Goal: Transaction & Acquisition: Obtain resource

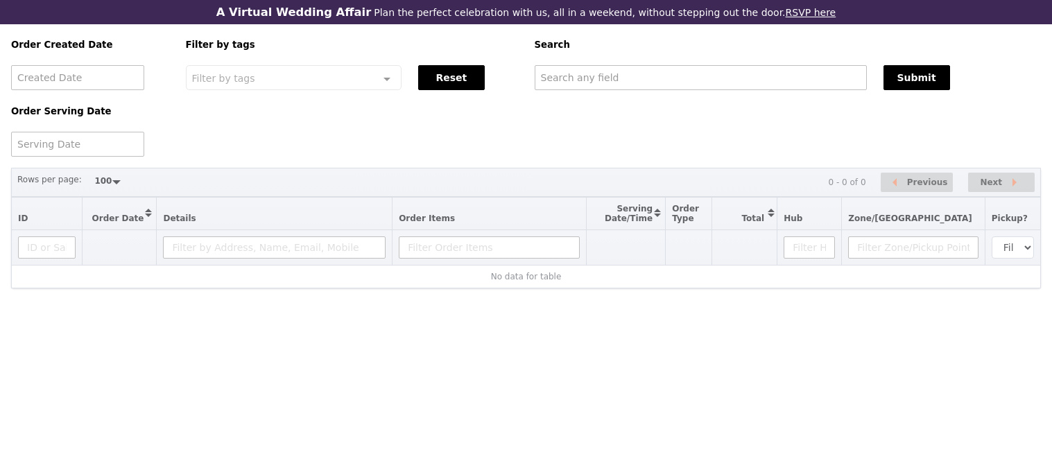
select select "100"
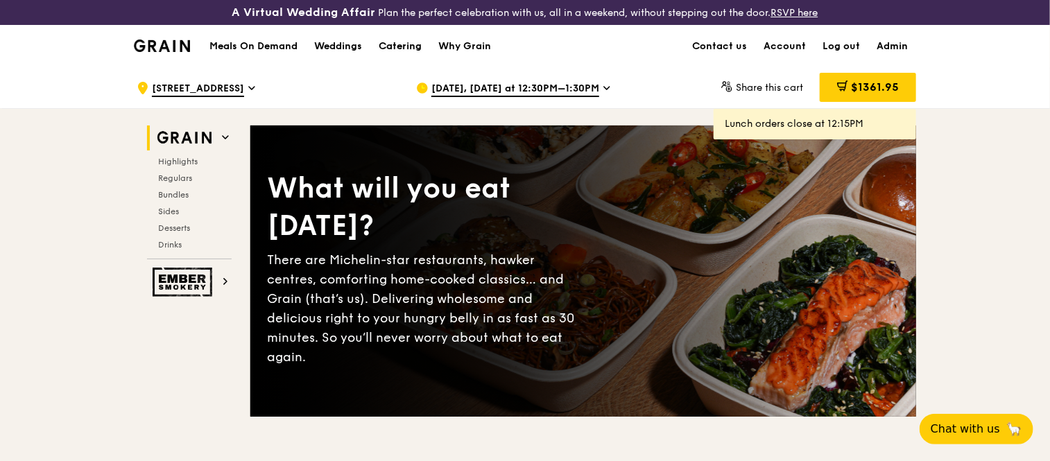
drag, startPoint x: 0, startPoint y: 0, endPoint x: 409, endPoint y: 39, distance: 410.9
click at [409, 39] on div "Catering" at bounding box center [400, 47] width 43 height 42
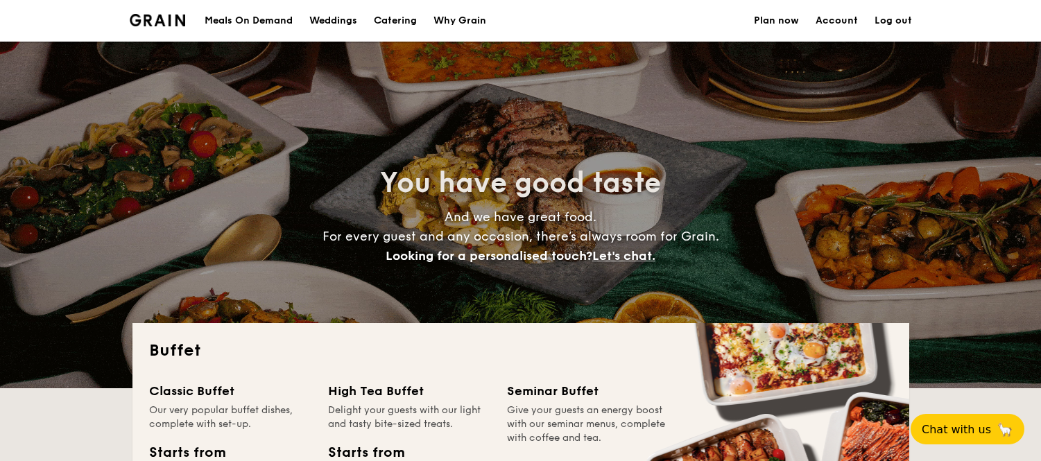
select select
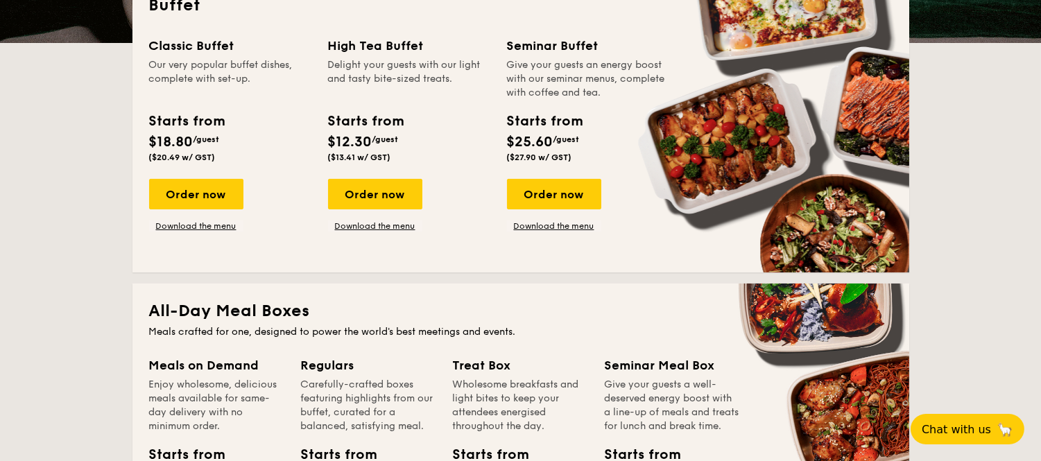
scroll to position [374, 0]
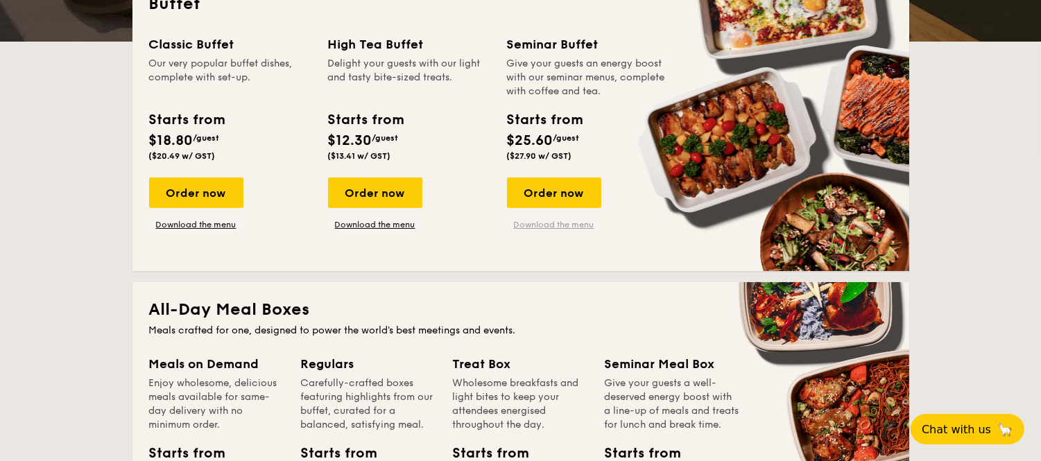
click at [548, 223] on link "Download the menu" at bounding box center [554, 224] width 94 height 11
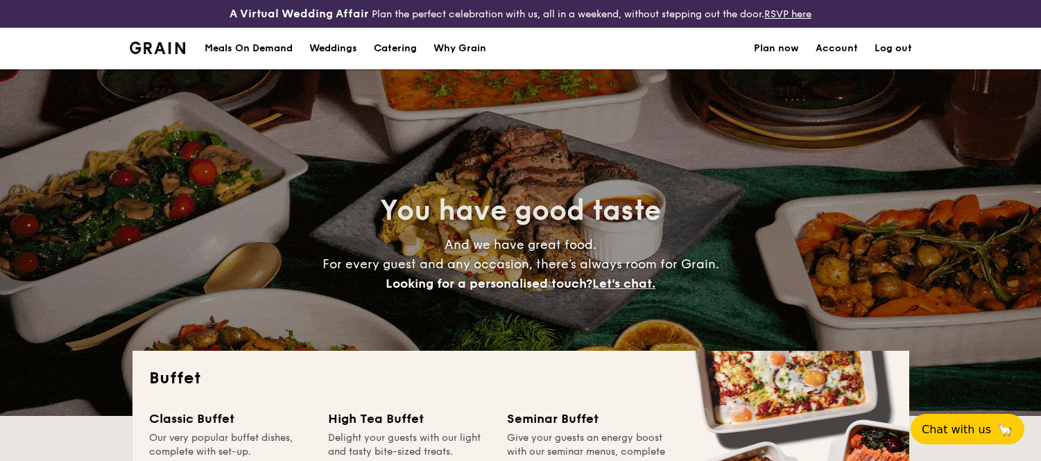
select select
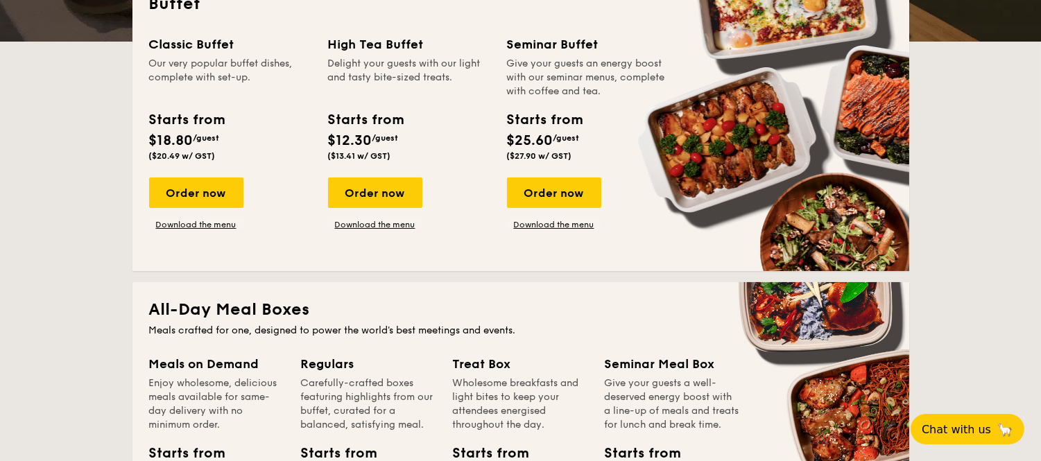
drag, startPoint x: 385, startPoint y: 219, endPoint x: 376, endPoint y: 17, distance: 202.0
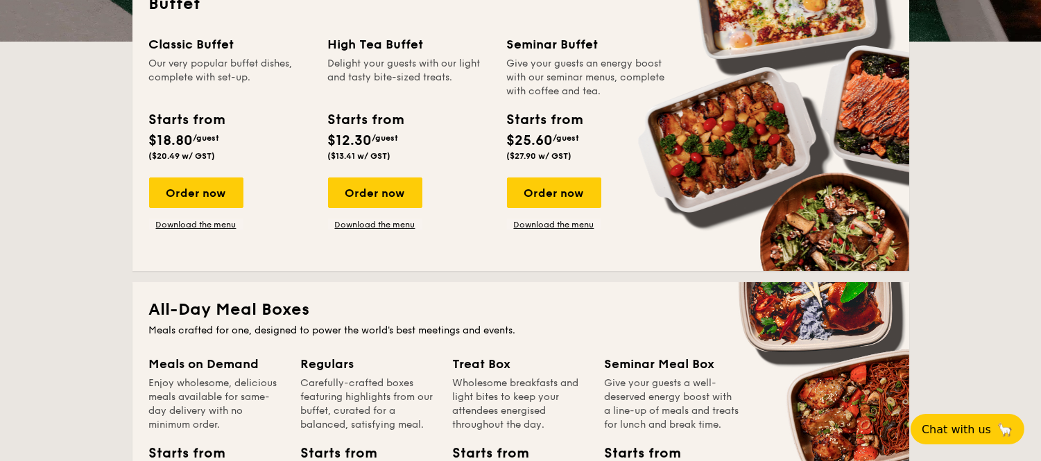
click at [385, 219] on link "Download the menu" at bounding box center [375, 224] width 94 height 11
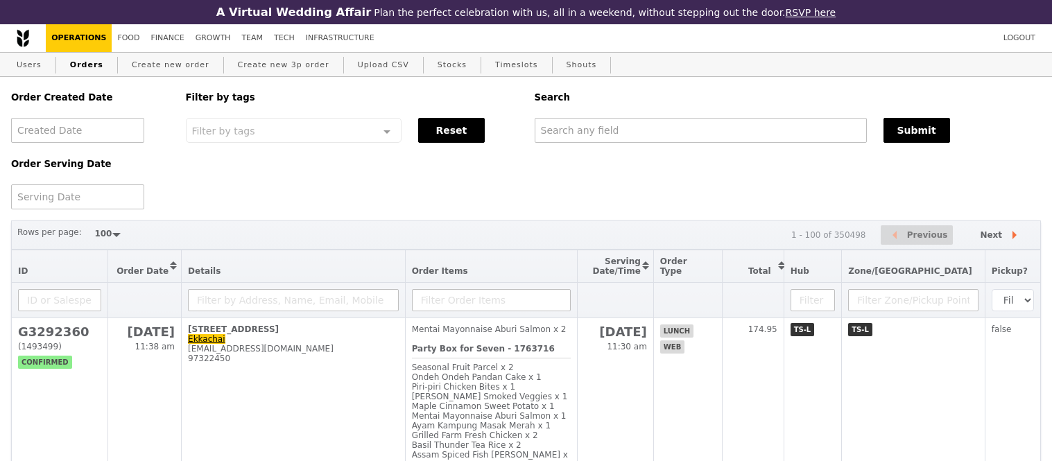
select select "100"
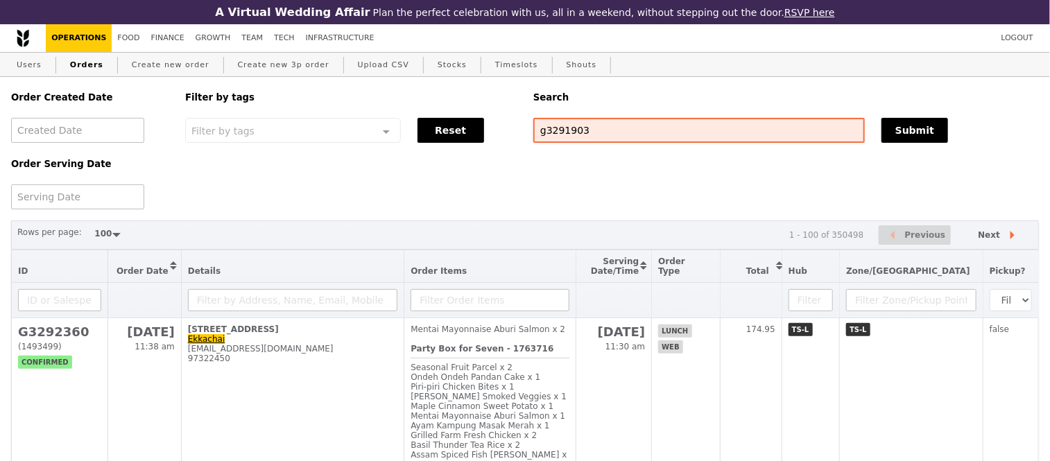
type input "g3291903"
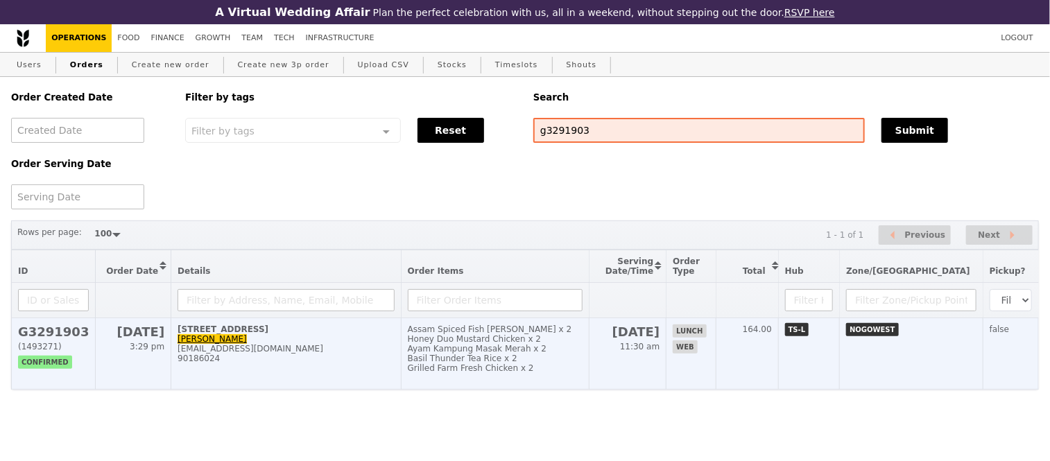
click at [49, 339] on h2 "G3291903" at bounding box center [53, 331] width 71 height 15
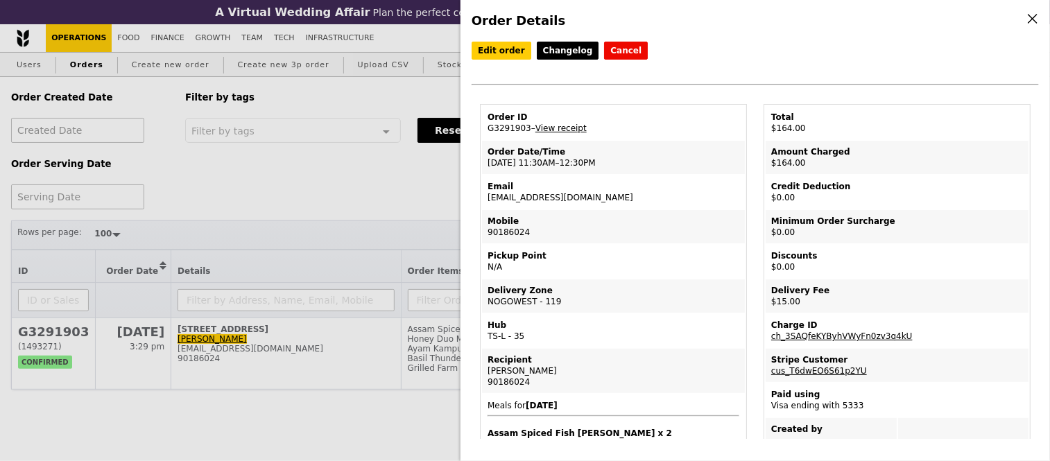
click at [507, 132] on td "Order ID G3291903 – View receipt" at bounding box center [613, 122] width 263 height 33
copy td "G3291903"
click at [365, 202] on div "Order Details Edit order Changelog Cancel Order ID G3291903 – View receipt Orde…" at bounding box center [525, 230] width 1050 height 461
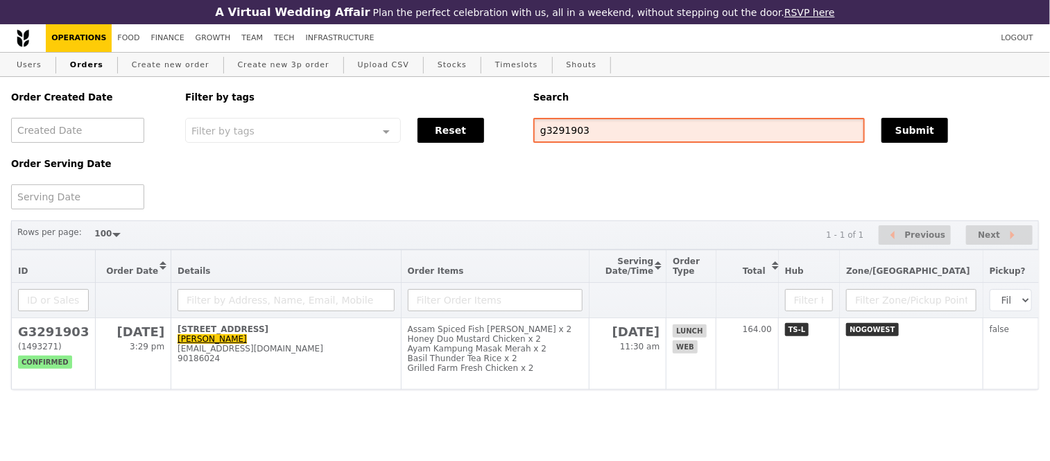
click at [562, 139] on input "g3291903" at bounding box center [698, 130] width 331 height 25
type input "g3291788"
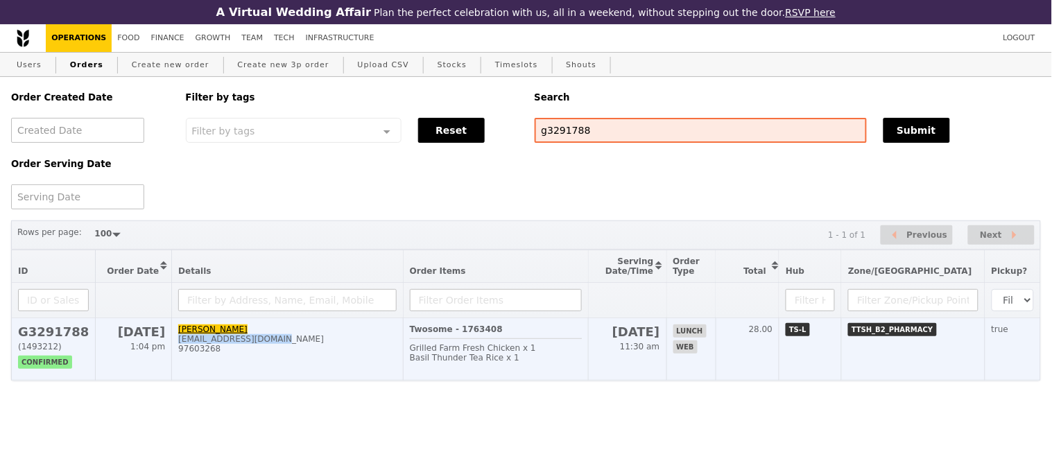
drag, startPoint x: 268, startPoint y: 356, endPoint x: 171, endPoint y: 354, distance: 97.1
click at [172, 354] on td "Justina Tan justinatanwl@gmail.com 97603268" at bounding box center [288, 349] width 232 height 62
copy div "justinatanwl@gmail.com"
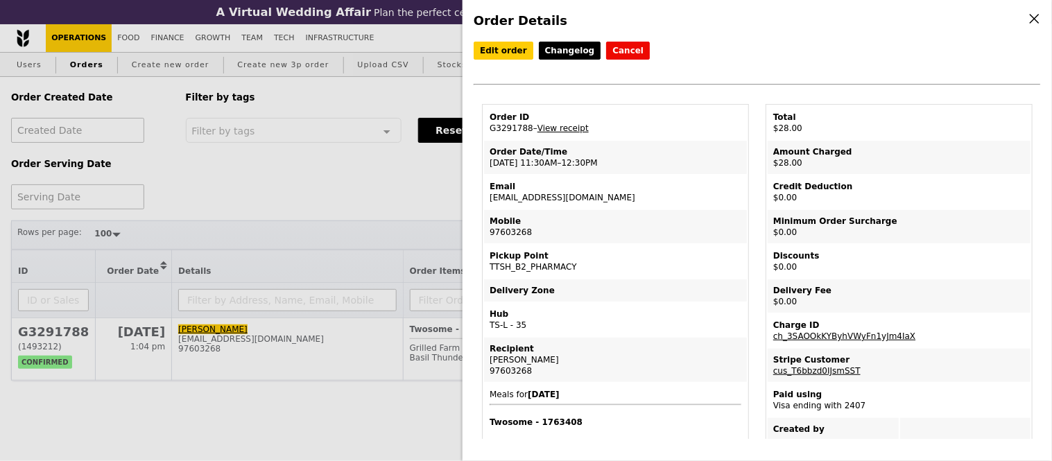
click at [501, 133] on td "Order ID G3291788 – View receipt" at bounding box center [615, 122] width 263 height 33
copy td "G3291788"
click at [402, 162] on div "Order Details Edit order Changelog Cancel Order ID G3291788 – View receipt Orde…" at bounding box center [526, 230] width 1052 height 461
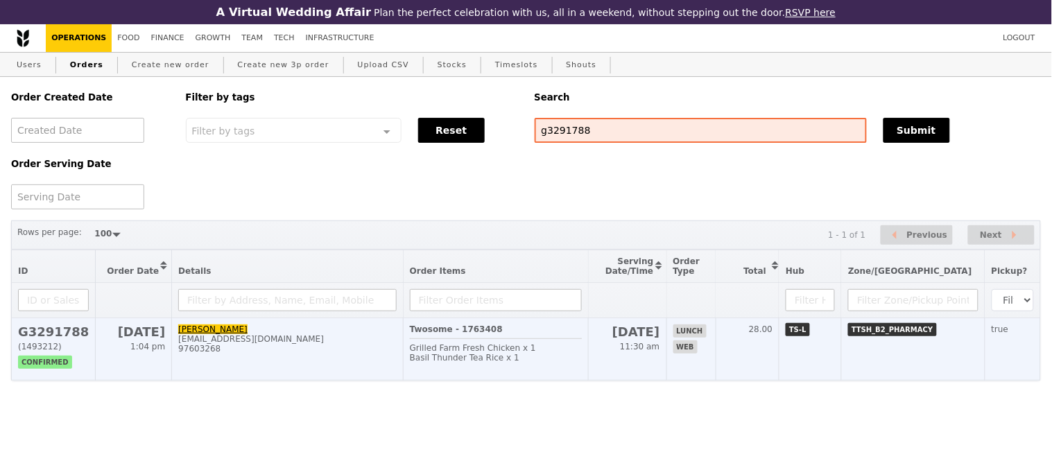
click at [229, 344] on div "justinatanwl@gmail.com" at bounding box center [287, 339] width 218 height 10
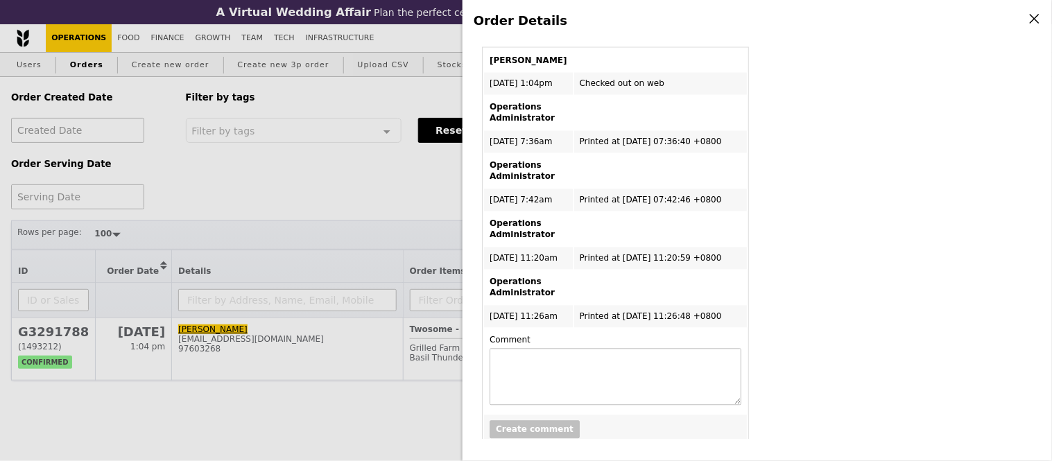
click at [365, 197] on div "Order Details Edit order Changelog Cancel Order ID G3291788 – View receipt Orde…" at bounding box center [526, 230] width 1052 height 461
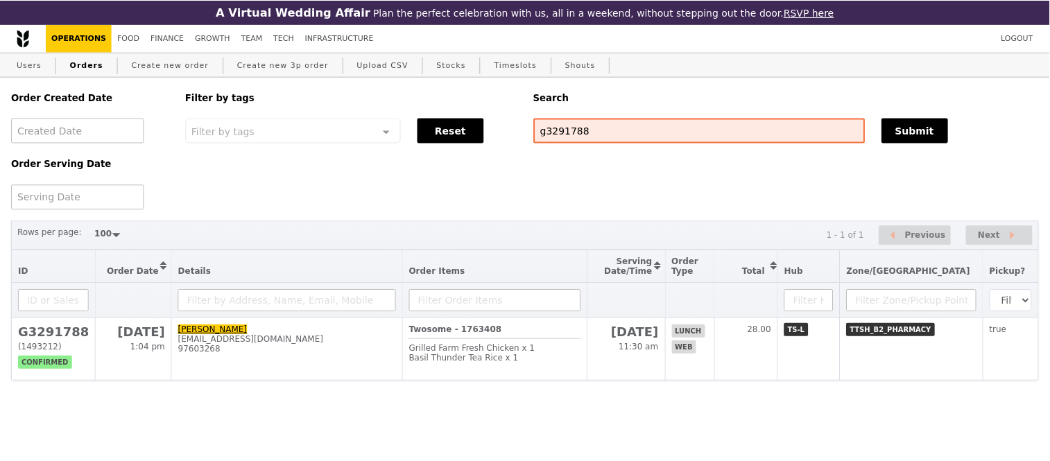
scroll to position [917, 0]
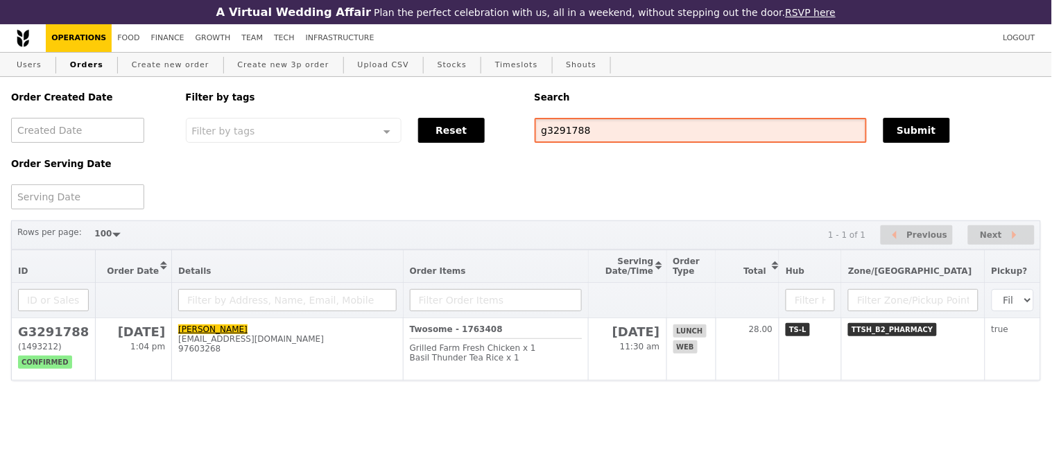
click at [548, 139] on input "g3291788" at bounding box center [701, 130] width 332 height 25
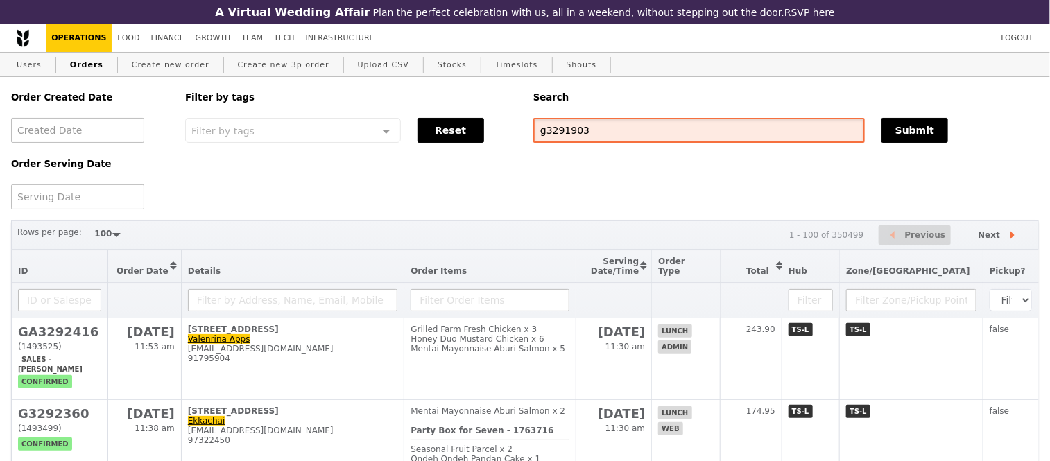
type input "g3291903"
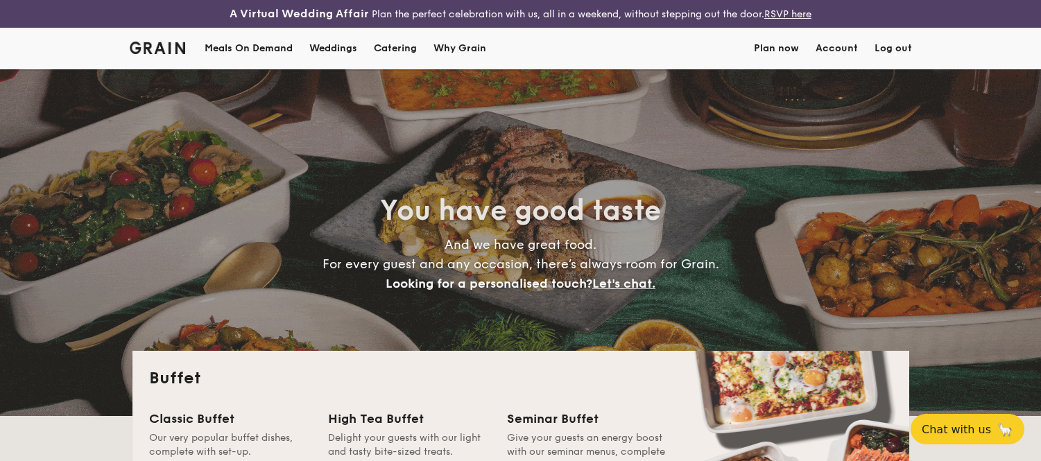
select select
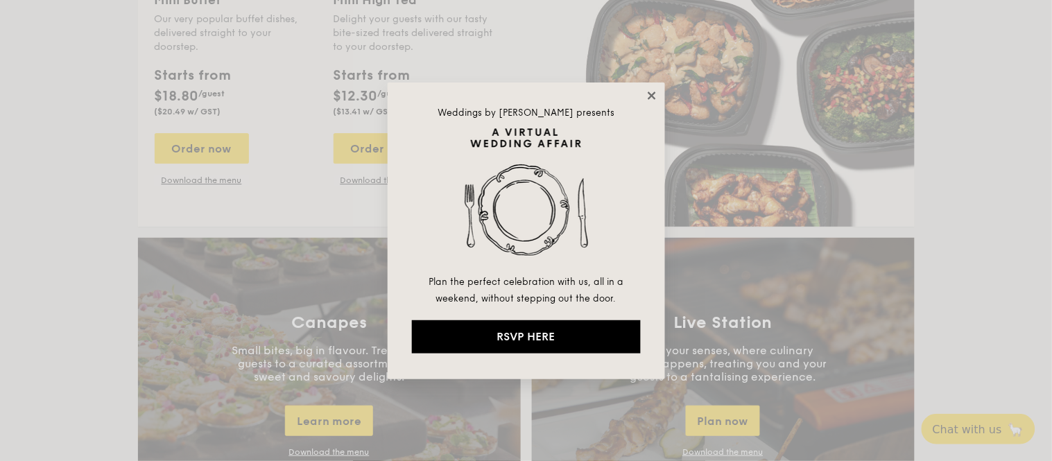
click at [650, 98] on icon at bounding box center [651, 95] width 12 height 12
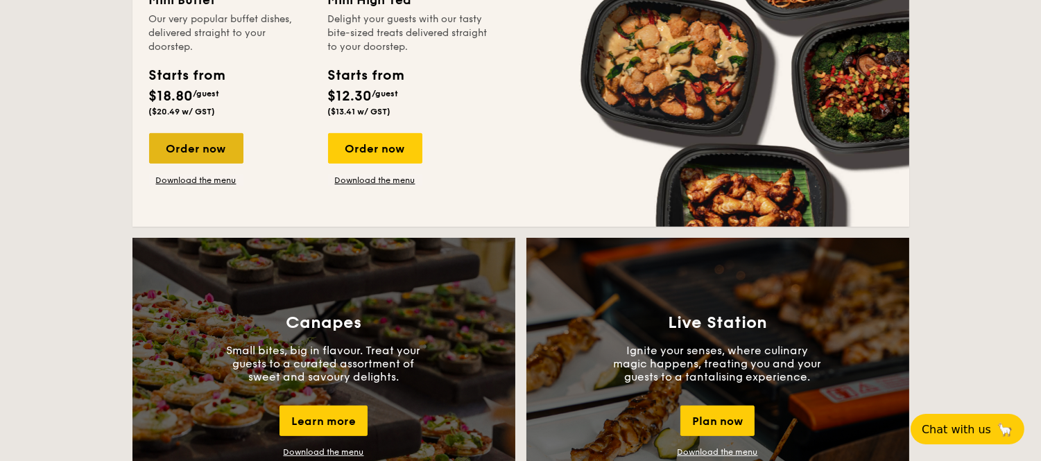
click at [184, 150] on div "Order now" at bounding box center [196, 148] width 94 height 31
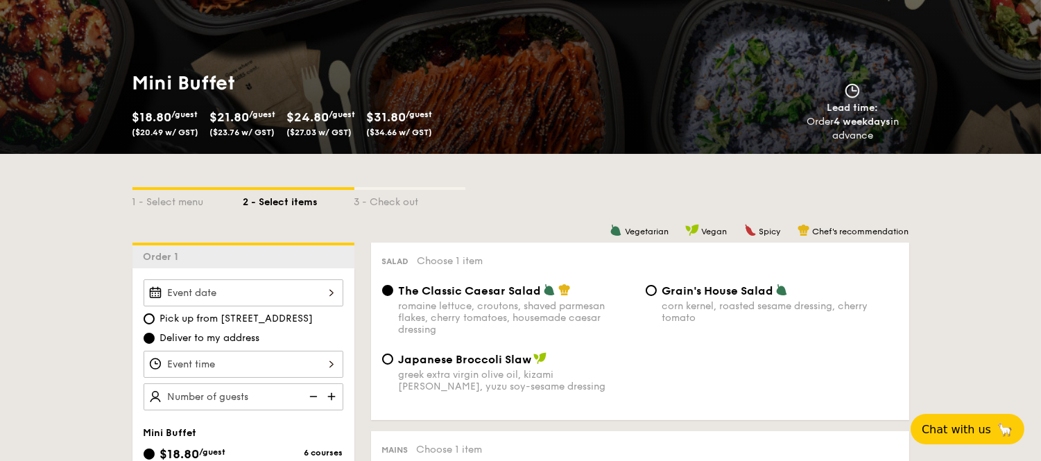
scroll to position [177, 0]
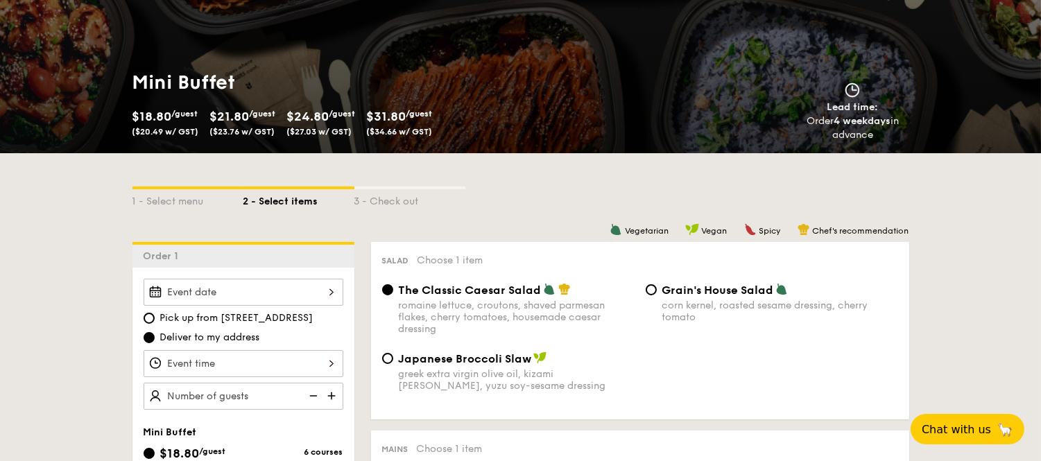
click at [279, 288] on div at bounding box center [244, 292] width 200 height 27
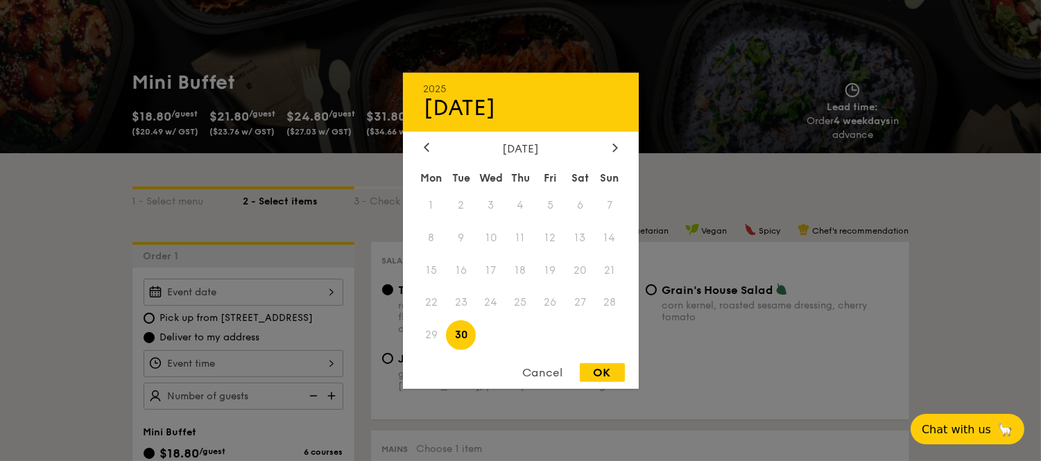
click at [546, 373] on div "Cancel" at bounding box center [543, 372] width 68 height 19
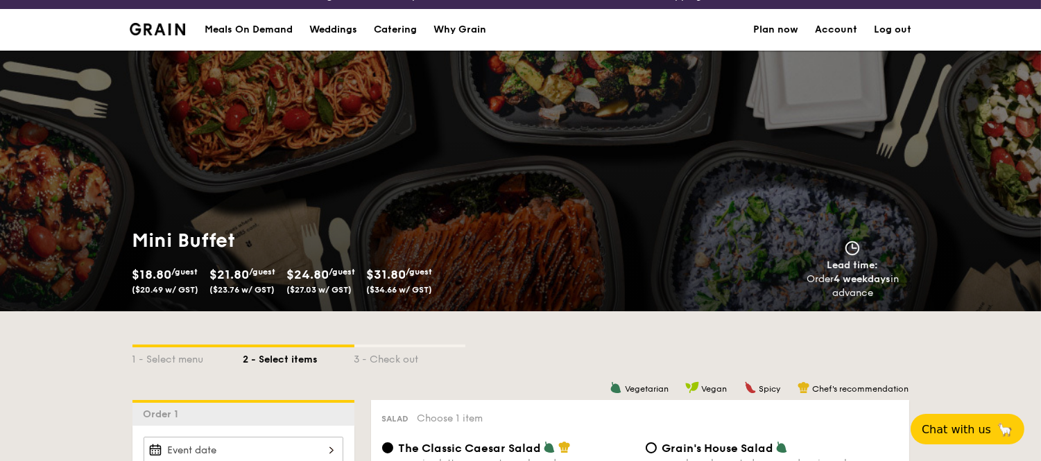
scroll to position [0, 0]
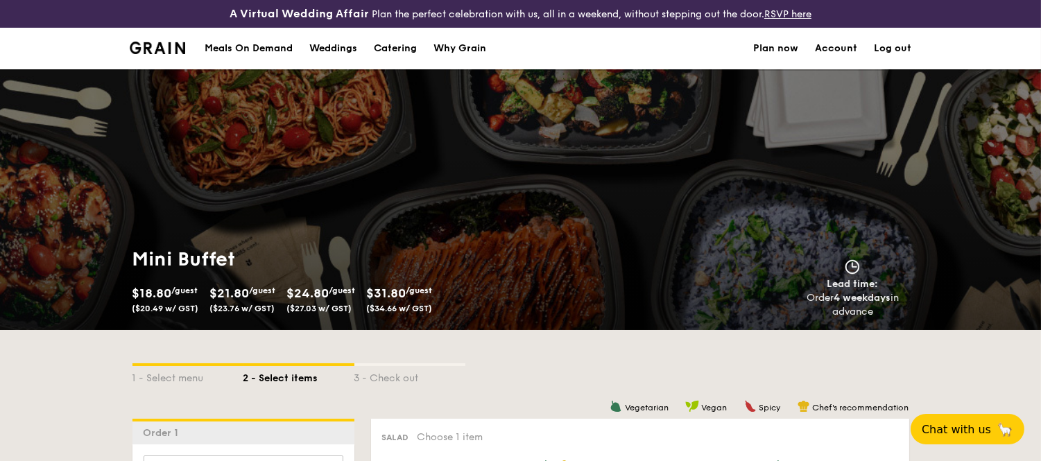
click at [451, 46] on div "Why Grain" at bounding box center [459, 49] width 53 height 42
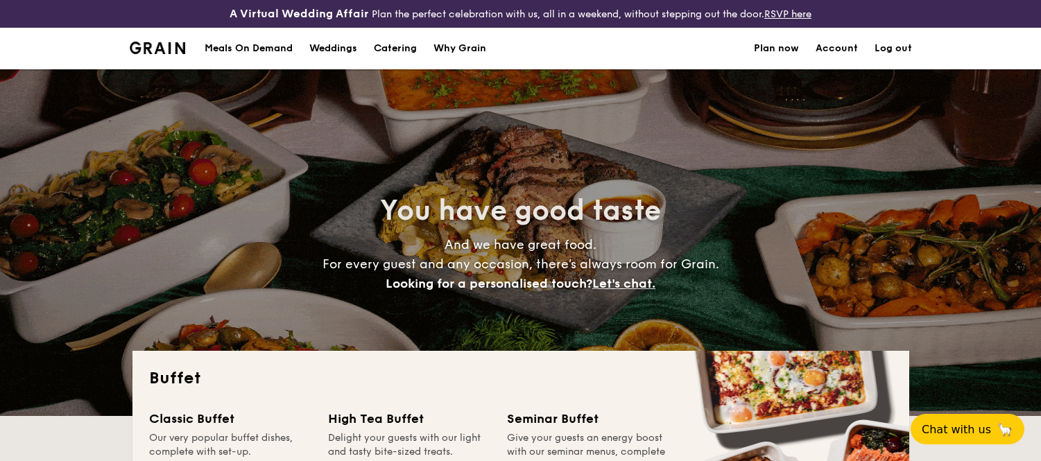
select select
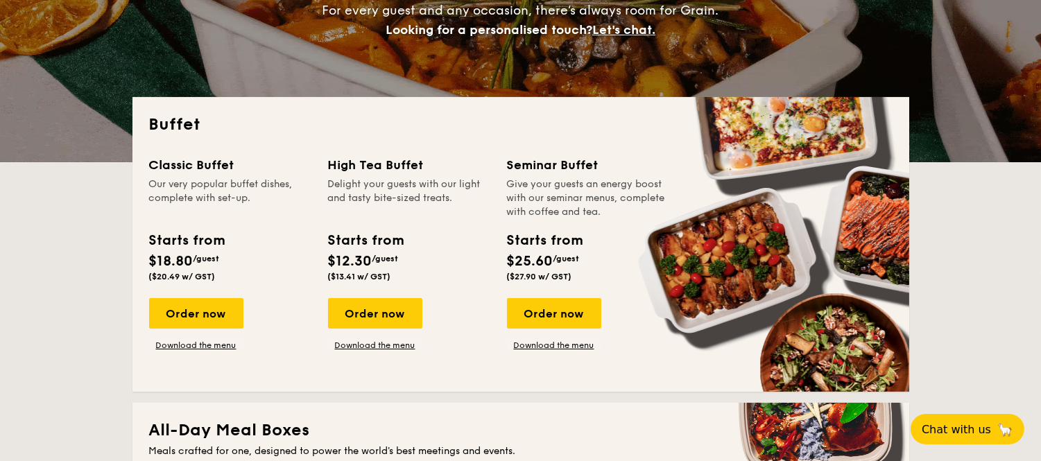
scroll to position [254, 0]
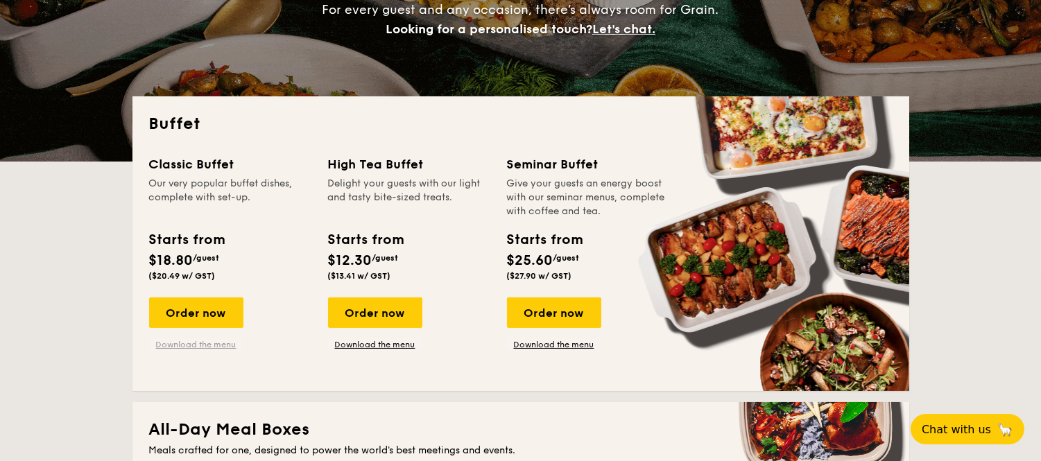
click at [216, 343] on link "Download the menu" at bounding box center [196, 344] width 94 height 11
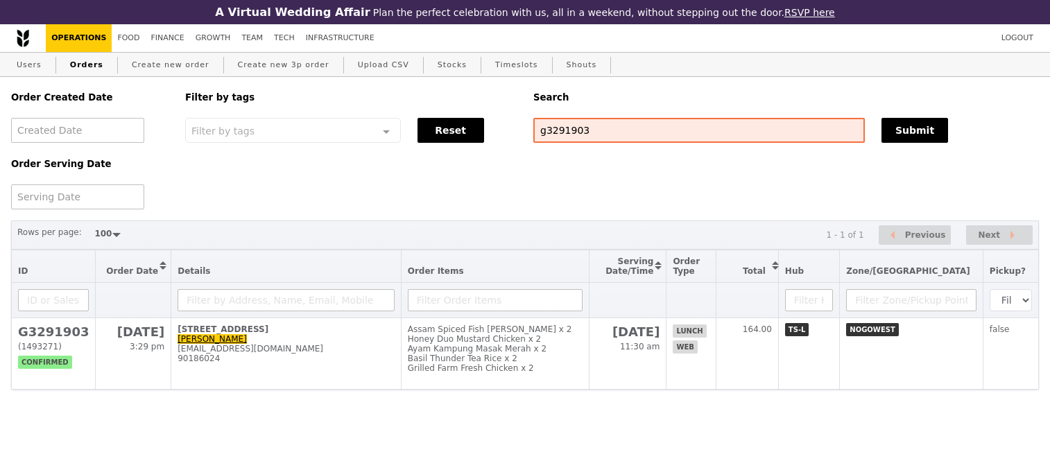
select select "100"
click at [196, 36] on link "Growth" at bounding box center [213, 38] width 46 height 28
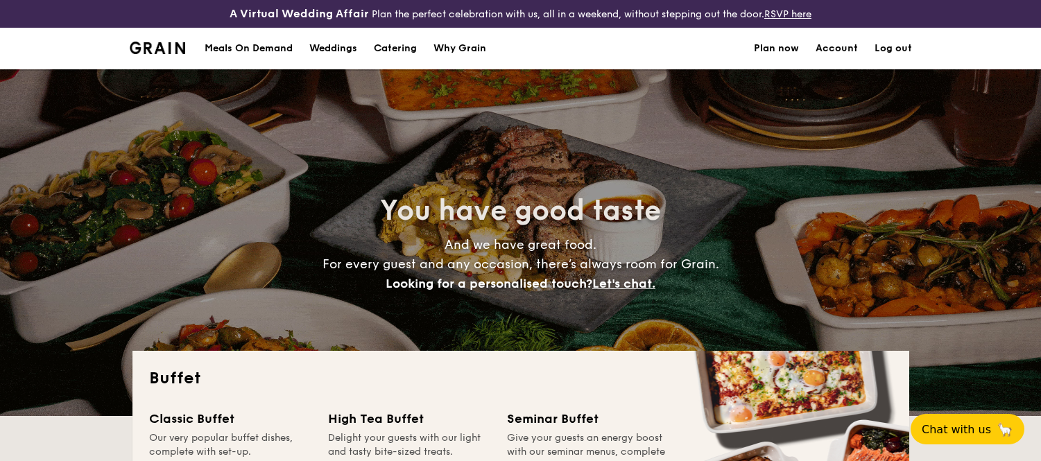
select select
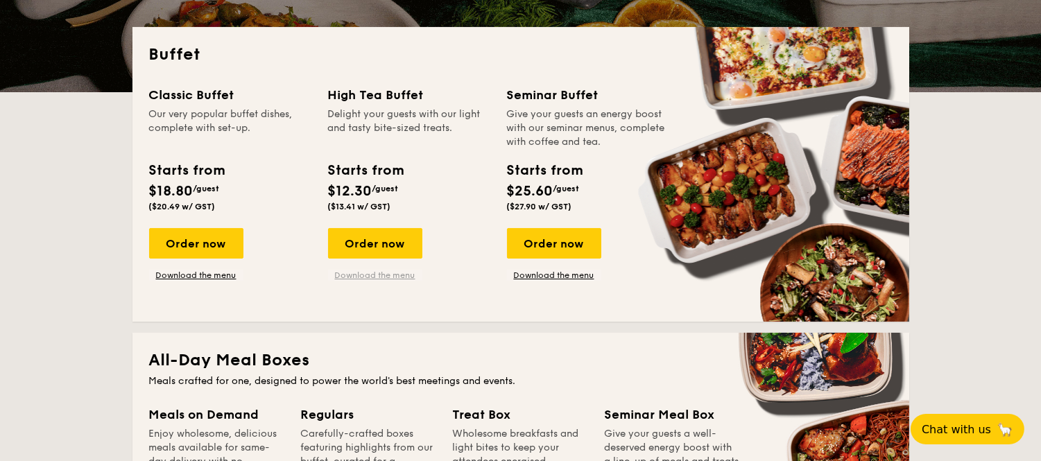
scroll to position [324, 0]
click at [378, 270] on link "Download the menu" at bounding box center [375, 275] width 94 height 11
